Goal: Go to known website: Access a specific website the user already knows

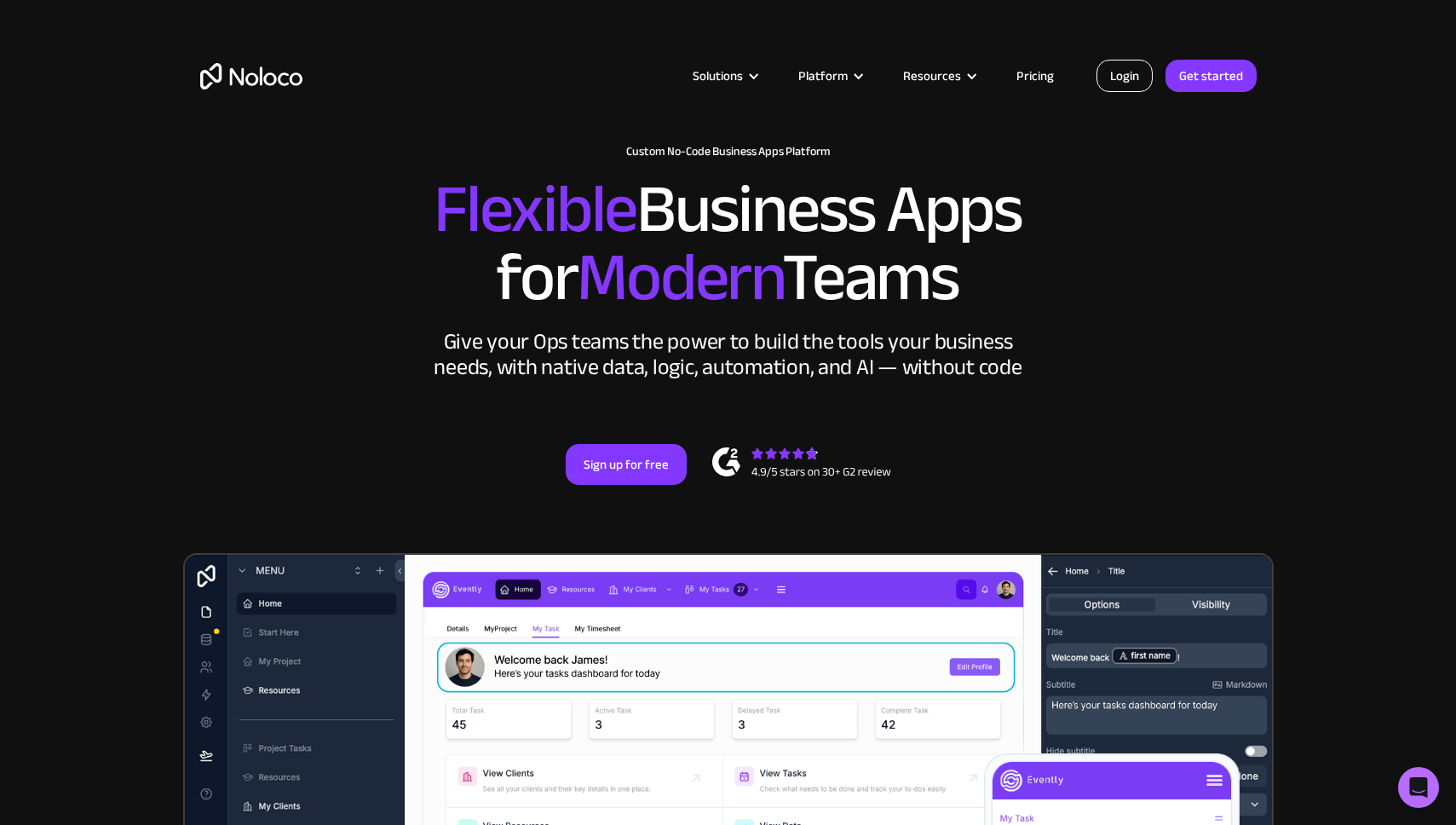
click at [1122, 82] on link "Login" at bounding box center [1125, 75] width 56 height 32
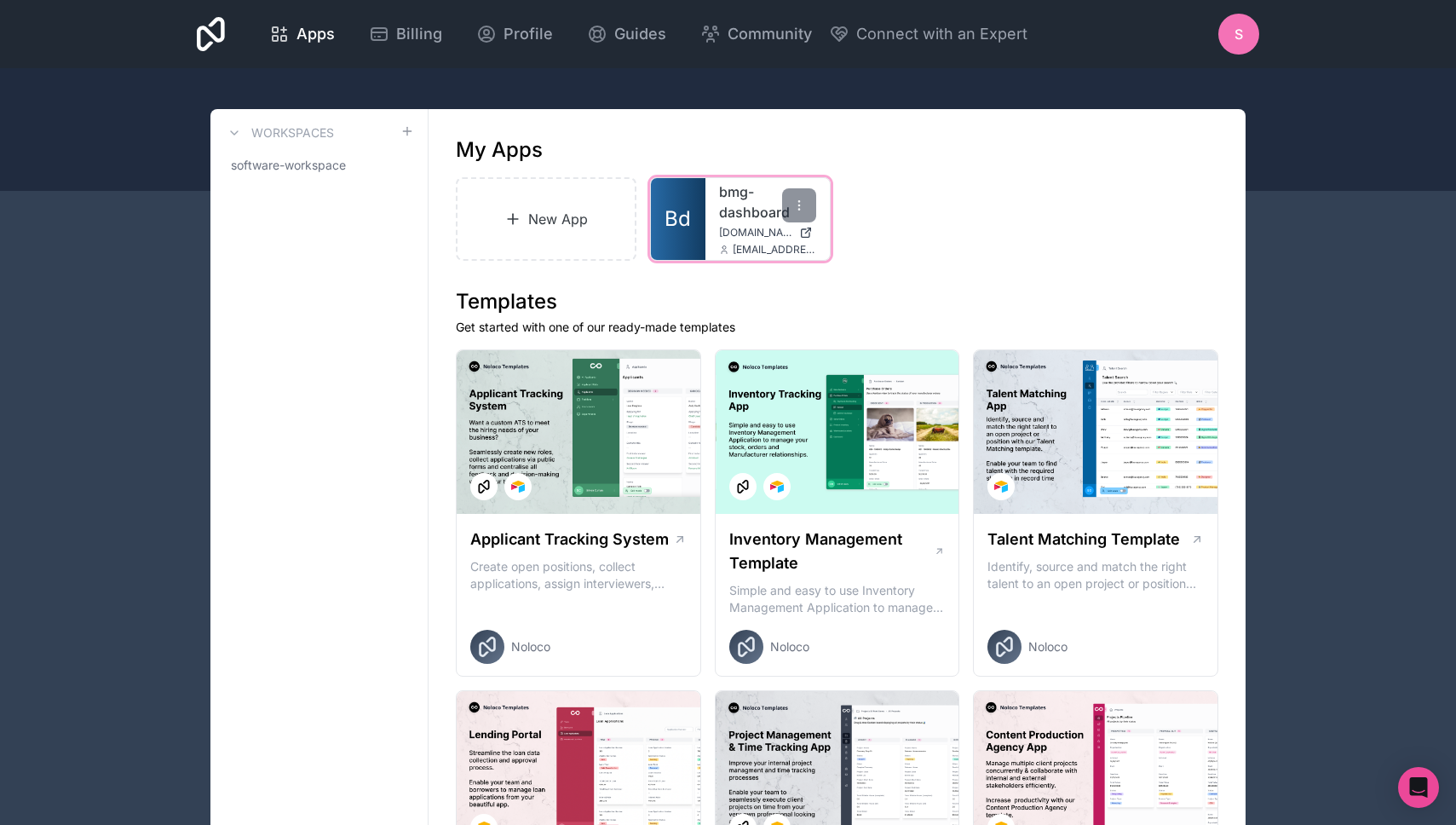
click at [683, 203] on link "Bd" at bounding box center [678, 218] width 54 height 82
